Goal: Book appointment/travel/reservation

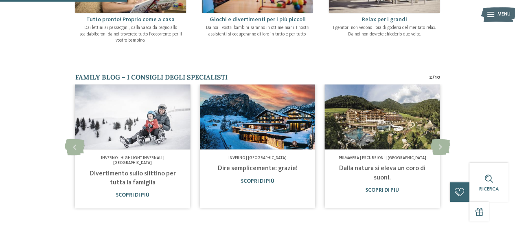
scroll to position [362, 0]
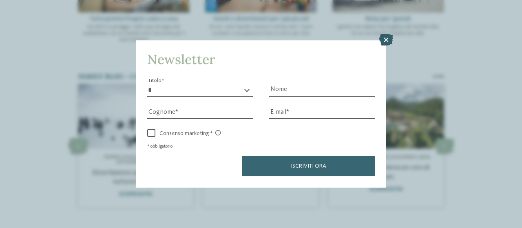
click at [386, 35] on icon at bounding box center [386, 39] width 14 height 11
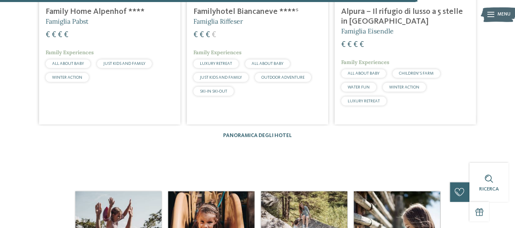
scroll to position [1199, 0]
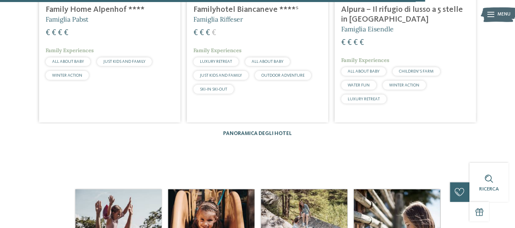
click at [255, 131] on link "Panoramica degli hotel" at bounding box center [257, 133] width 69 height 5
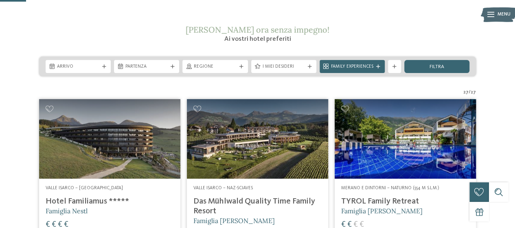
scroll to position [112, 0]
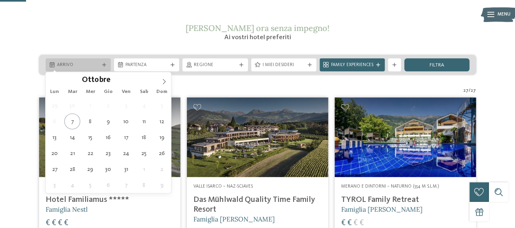
click at [101, 64] on div "Arrivo" at bounding box center [78, 65] width 46 height 7
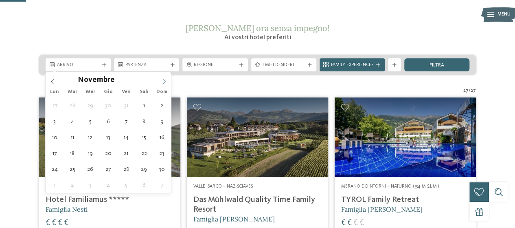
click at [163, 79] on icon at bounding box center [164, 82] width 6 height 6
type input "****"
click at [51, 83] on icon at bounding box center [53, 82] width 6 height 6
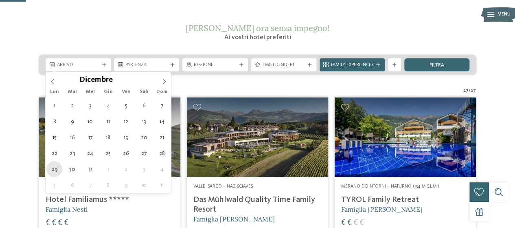
type div "[DATE]"
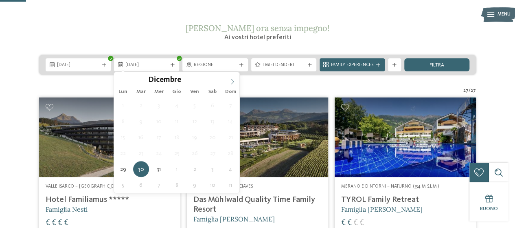
type input "****"
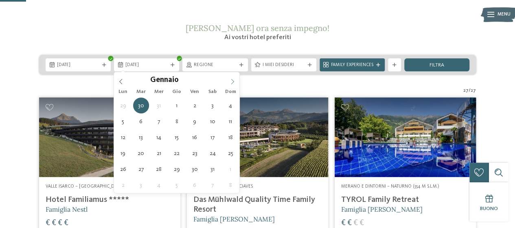
click at [228, 82] on span at bounding box center [233, 79] width 14 height 14
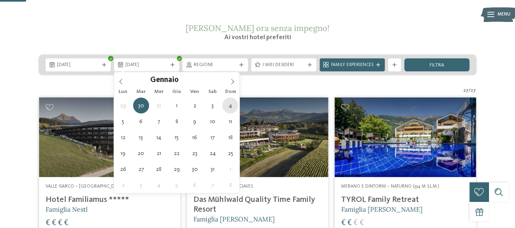
type div "[DATE]"
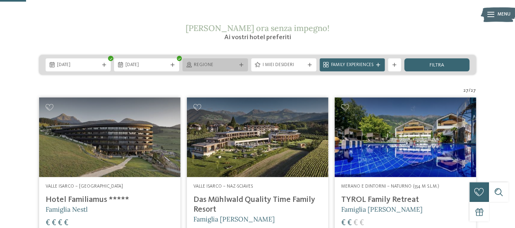
click at [229, 64] on span "Regione" at bounding box center [215, 65] width 42 height 7
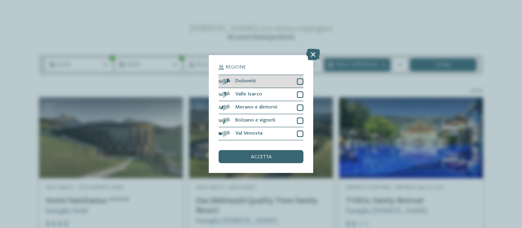
click at [301, 80] on div at bounding box center [300, 81] width 7 height 7
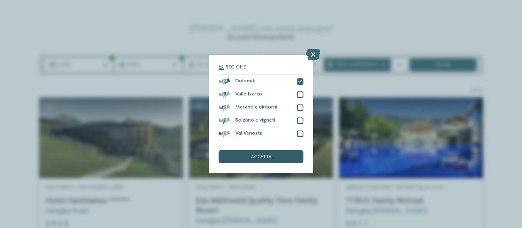
click at [256, 158] on span "accetta" at bounding box center [261, 156] width 21 height 5
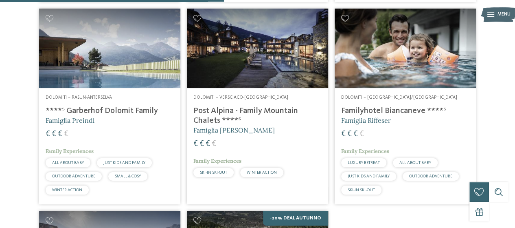
scroll to position [453, 0]
click at [372, 105] on div "Dolomiti – Selva/Val Gardena Familyhotel Biancaneve ****ˢ Famiglia Riffeser € €…" at bounding box center [405, 146] width 141 height 116
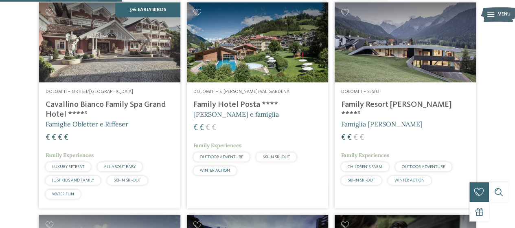
scroll to position [247, 0]
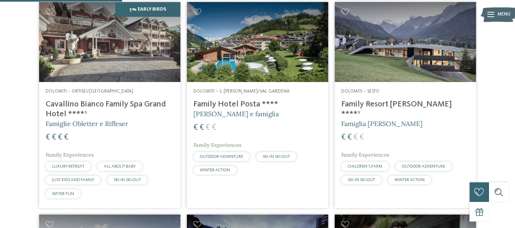
click at [242, 105] on h4 "Family Hotel Posta ****" at bounding box center [258, 104] width 128 height 10
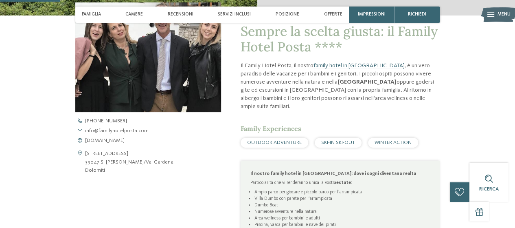
scroll to position [269, 0]
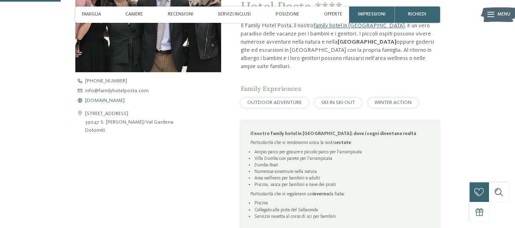
click at [112, 99] on span "www.familyhotelposta.com" at bounding box center [105, 100] width 40 height 5
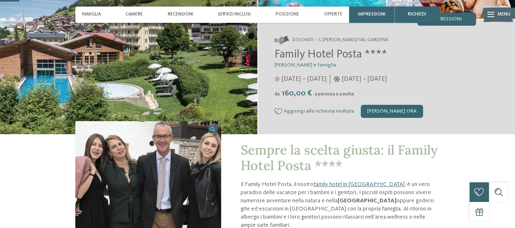
scroll to position [69, 0]
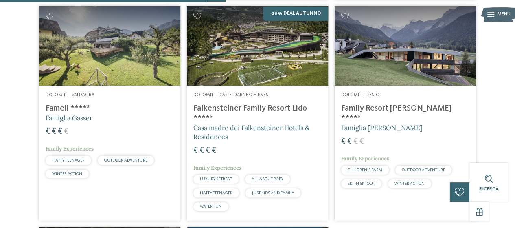
scroll to position [456, 0]
